Goal: Task Accomplishment & Management: Use online tool/utility

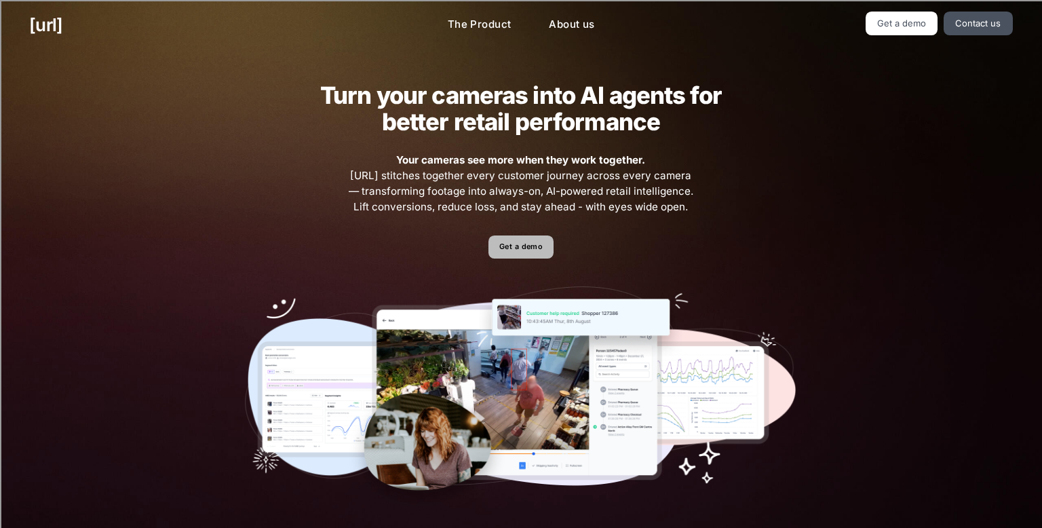
click at [522, 241] on link "Get a demo" at bounding box center [521, 247] width 64 height 24
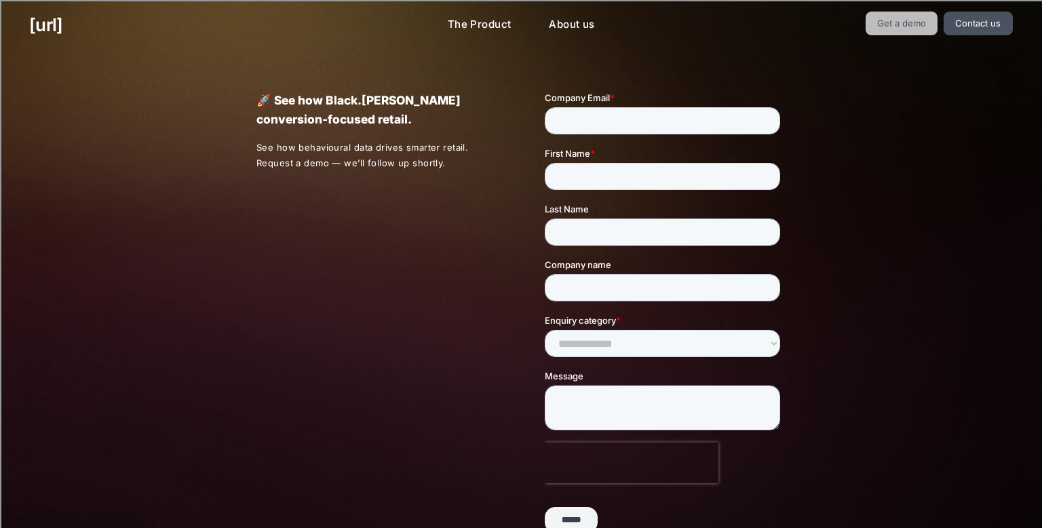
click at [904, 30] on link "Get a demo" at bounding box center [902, 24] width 73 height 24
